Goal: Find specific page/section: Find specific page/section

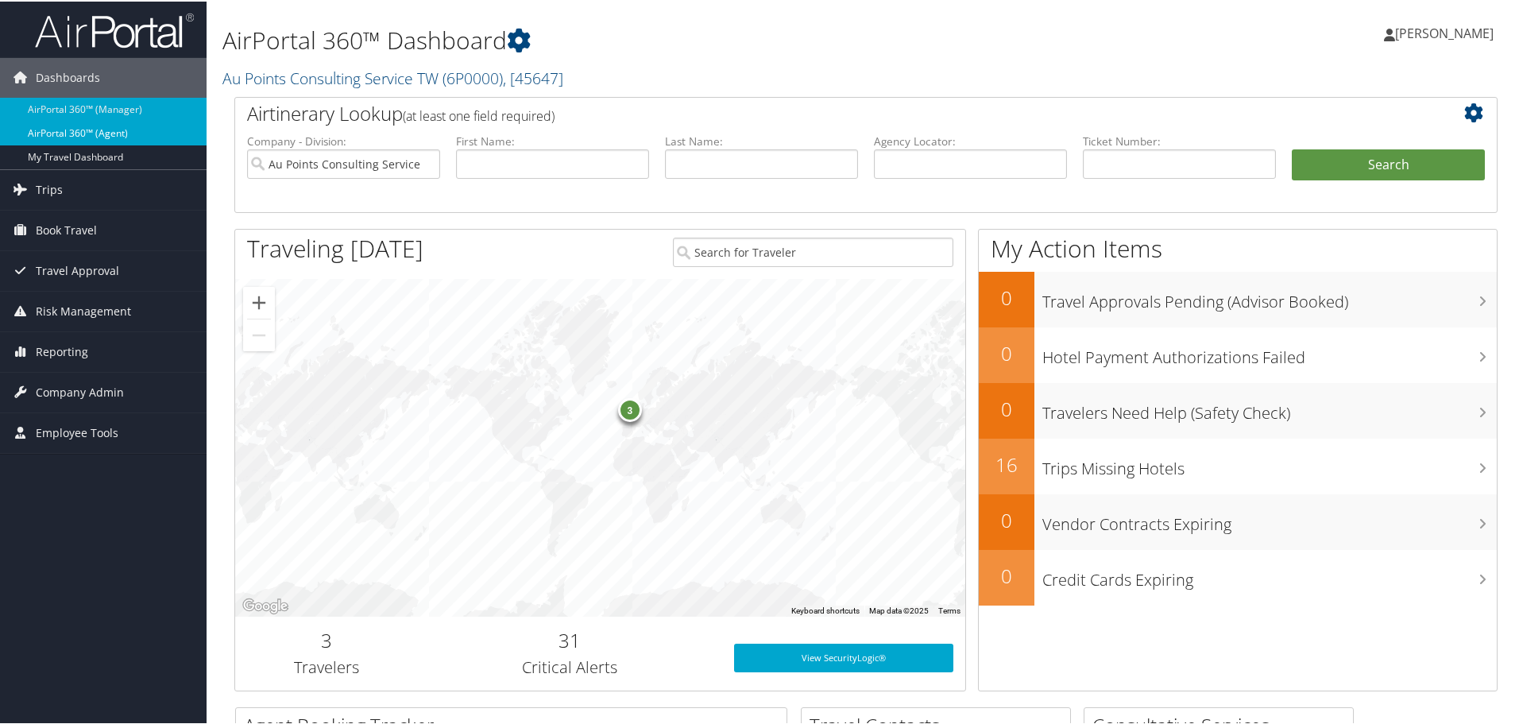
click at [136, 130] on link "AirPortal 360™ (Agent)" at bounding box center [103, 132] width 207 height 24
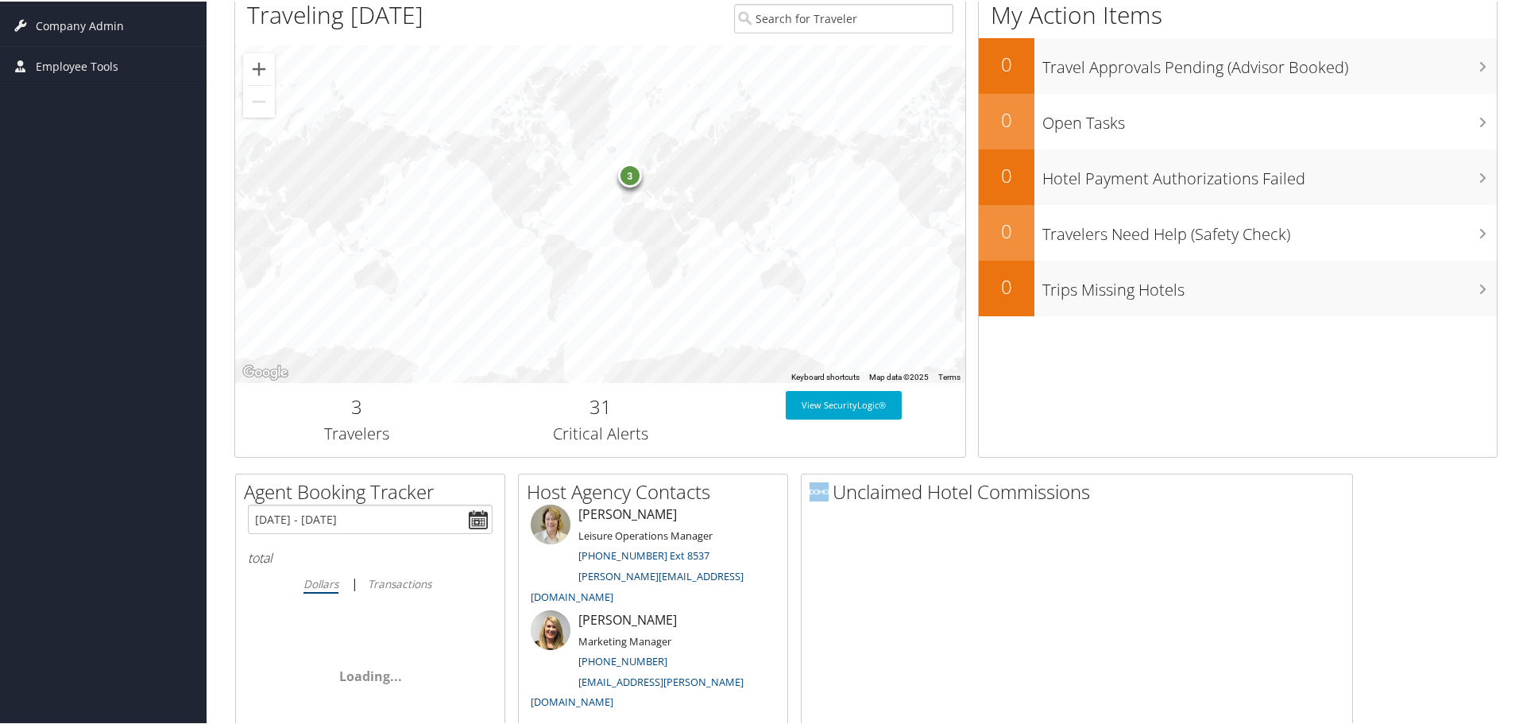
scroll to position [775, 0]
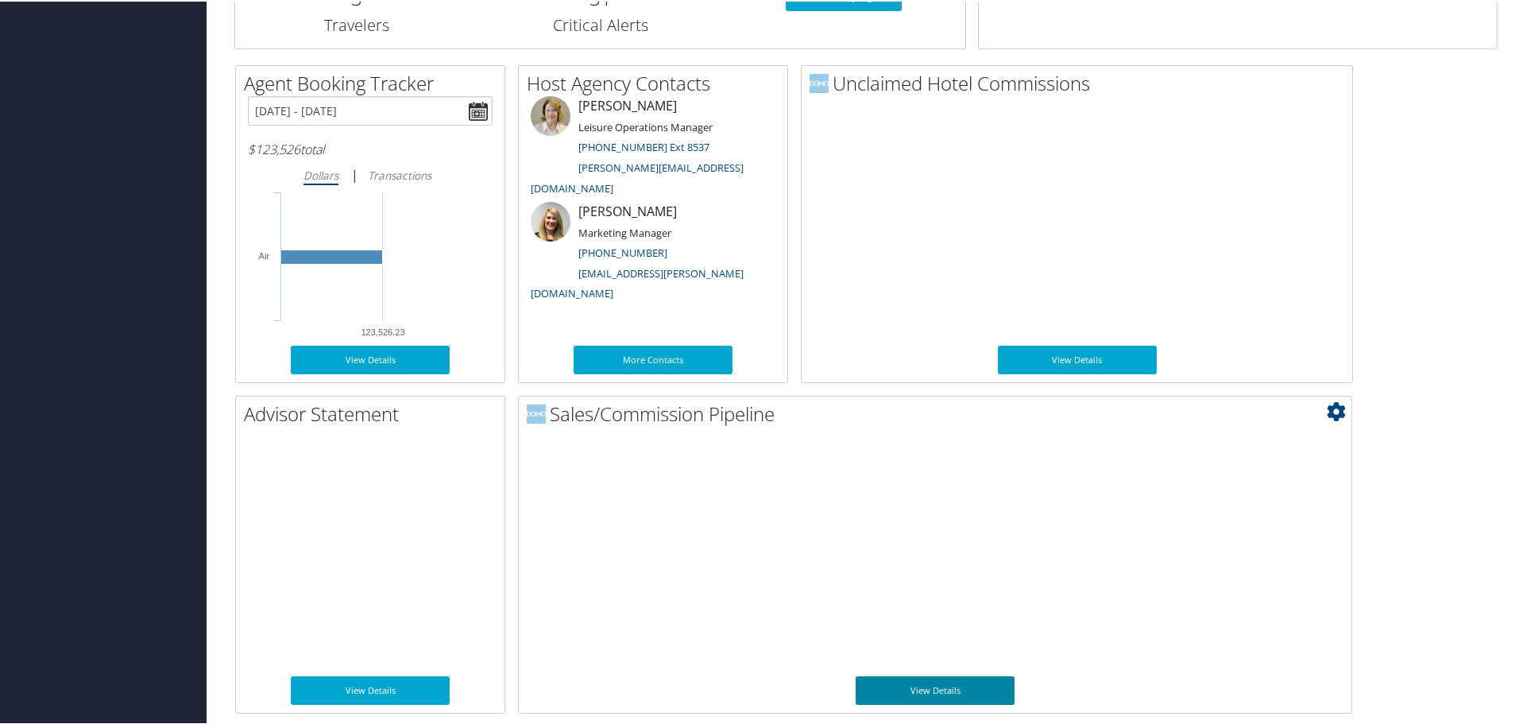
click at [947, 690] on link "View Details" at bounding box center [935, 689] width 159 height 29
